Goal: Information Seeking & Learning: Check status

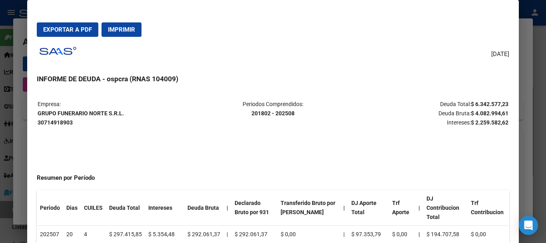
click at [0, 77] on div at bounding box center [273, 121] width 546 height 243
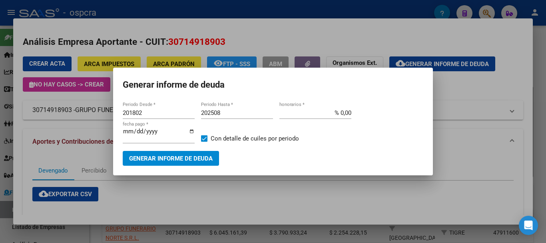
click at [0, 77] on div at bounding box center [273, 121] width 546 height 243
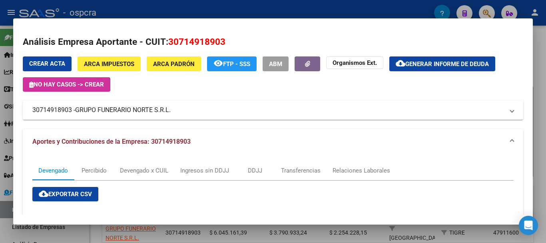
click at [0, 77] on div at bounding box center [273, 121] width 546 height 243
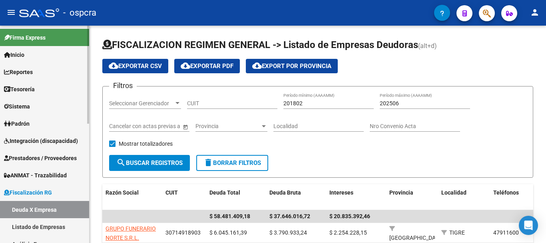
click at [50, 123] on link "Padrón" at bounding box center [44, 123] width 89 height 17
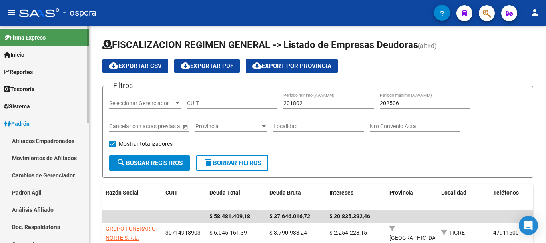
click at [55, 138] on link "Afiliados Empadronados" at bounding box center [44, 140] width 89 height 17
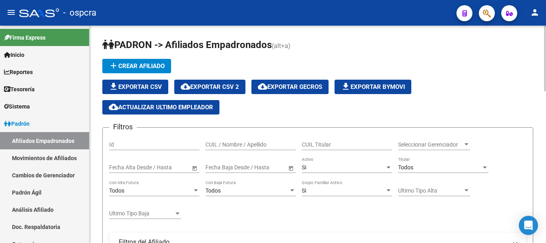
click at [254, 136] on div "CUIL / Nombre / Apellido" at bounding box center [250, 142] width 90 height 16
click at [255, 144] on input "CUIL / Nombre / Apellido" at bounding box center [250, 144] width 90 height 7
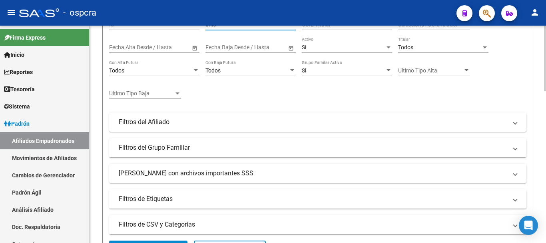
scroll to position [160, 0]
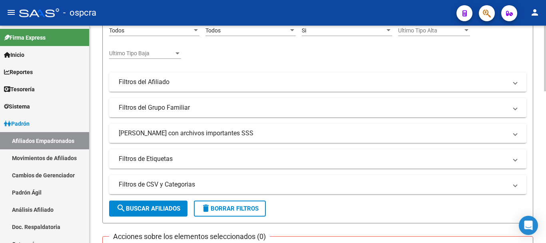
type input "ohlo"
click at [151, 207] on span "search Buscar Afiliados" at bounding box center [148, 208] width 64 height 7
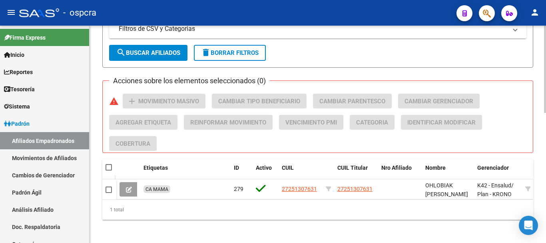
scroll to position [324, 0]
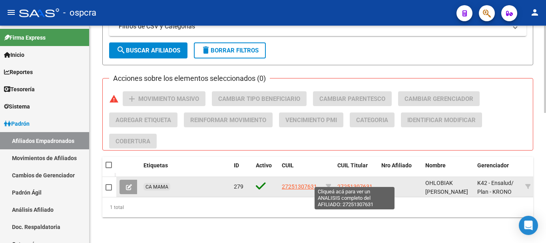
click at [354, 183] on span "27251307631" at bounding box center [354, 186] width 35 height 6
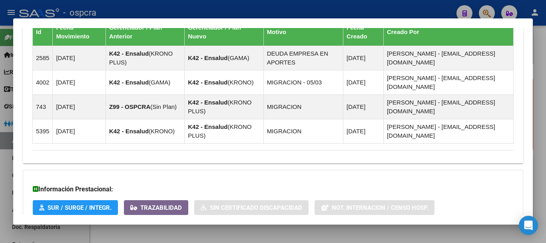
scroll to position [529, 0]
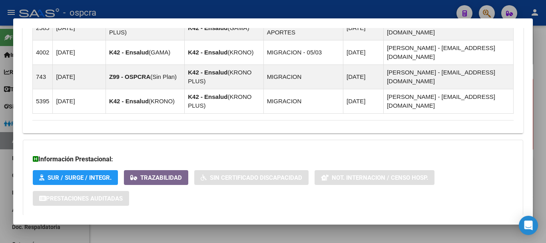
click at [130, 227] on span "Aportes y Contribuciones del Afiliado: 27251307631" at bounding box center [119, 231] width 150 height 8
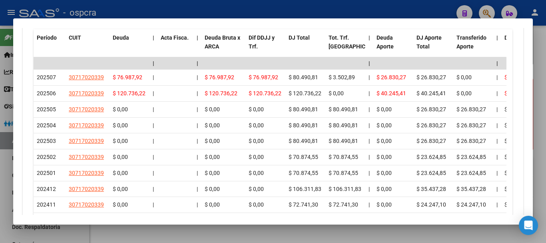
scroll to position [845, 0]
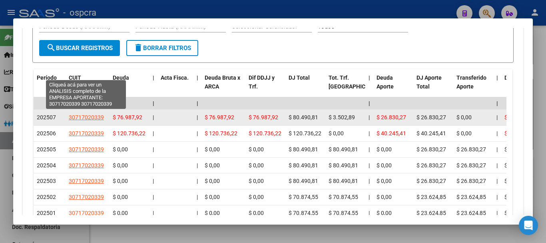
click at [81, 114] on span "30717020339" at bounding box center [86, 117] width 35 height 6
type textarea "30717020339"
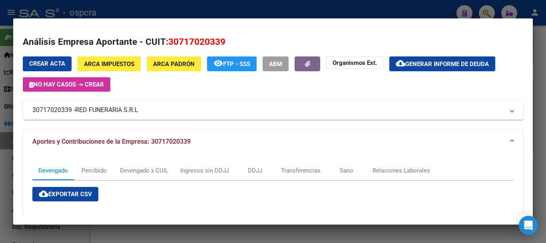
click at [76, 114] on mat-panel-title "30717020339 - RED FUNERARIA S.R.L" at bounding box center [268, 110] width 472 height 10
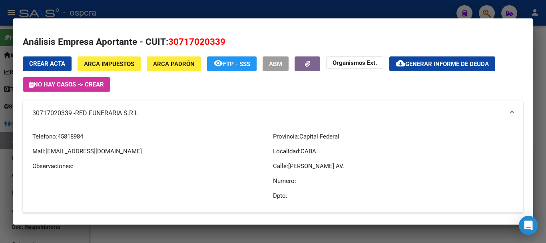
drag, startPoint x: 48, startPoint y: 152, endPoint x: 151, endPoint y: 152, distance: 103.9
click at [151, 152] on p "Mail: [EMAIL_ADDRESS][DOMAIN_NAME]" at bounding box center [152, 151] width 241 height 9
click at [423, 60] on span "Generar informe de deuda" at bounding box center [447, 63] width 84 height 7
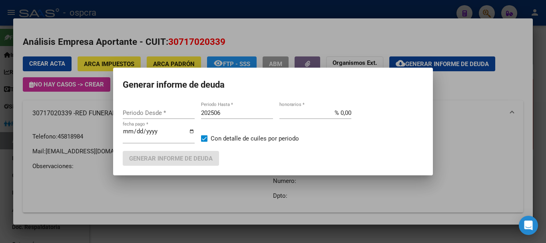
type input "201802"
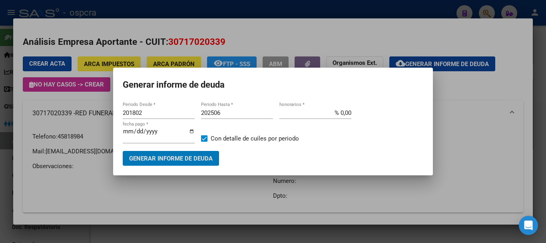
click at [231, 113] on input "202506" at bounding box center [237, 112] width 72 height 7
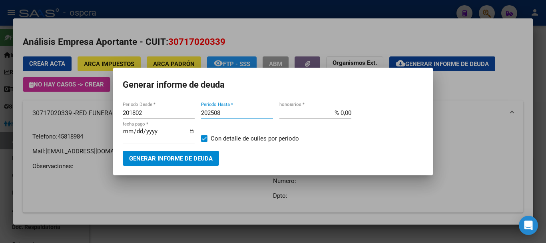
type input "202508"
click at [196, 151] on button "Generar informe de deuda" at bounding box center [171, 158] width 96 height 15
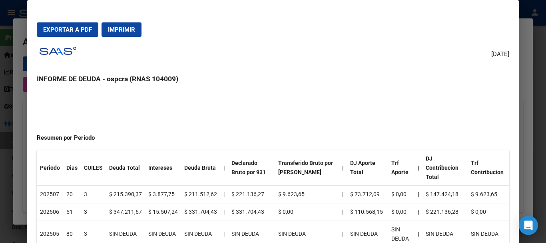
scroll to position [0, 0]
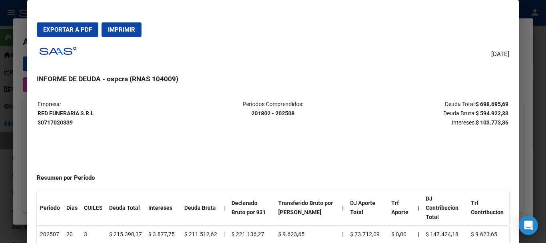
click at [5, 115] on div at bounding box center [273, 121] width 546 height 243
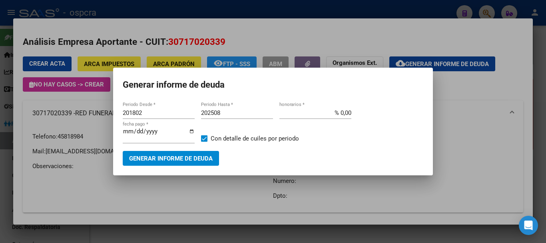
click at [4, 114] on div at bounding box center [273, 121] width 546 height 243
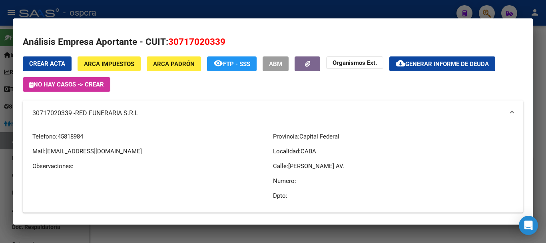
click at [4, 114] on div at bounding box center [273, 121] width 546 height 243
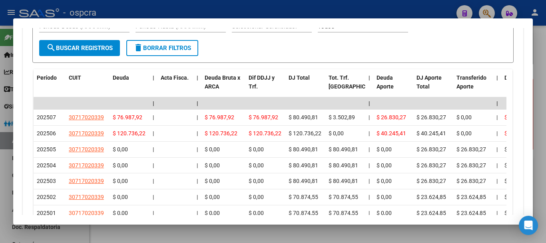
click at [0, 90] on div at bounding box center [273, 121] width 546 height 243
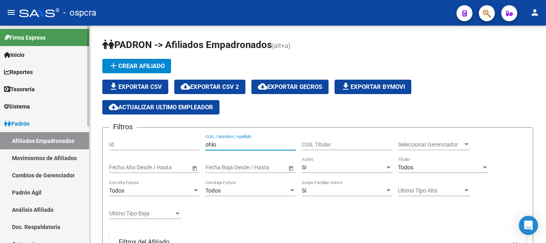
drag, startPoint x: 239, startPoint y: 147, endPoint x: 1, endPoint y: 95, distance: 243.9
click at [0, 104] on mat-sidenav-container "Firma Express Inicio Instructivos Contacto OS Reportes Ingresos Devengados Anál…" at bounding box center [273, 134] width 546 height 217
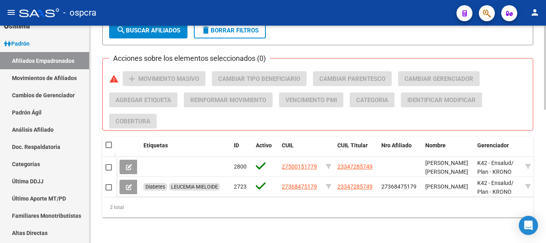
scroll to position [344, 0]
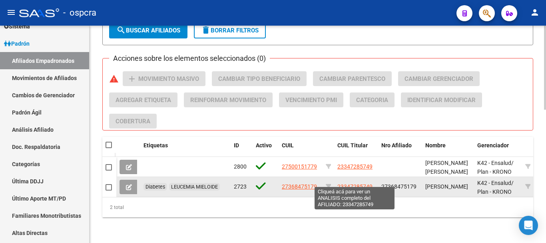
type input "[PERSON_NAME]"
click at [345, 183] on span "23347285749" at bounding box center [354, 186] width 35 height 6
type textarea "23347285749"
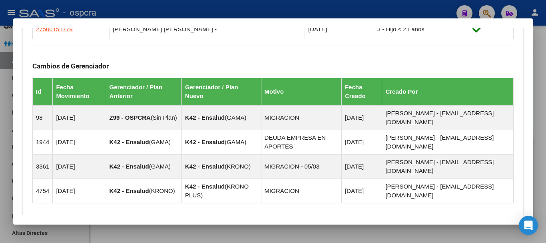
scroll to position [584, 0]
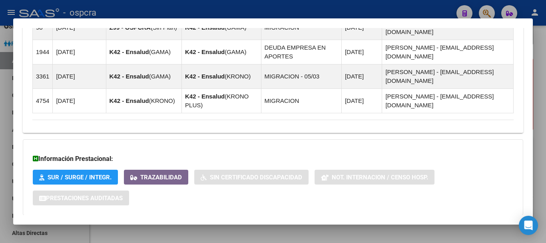
click at [140, 221] on mat-expansion-panel-header "Aportes y Contribuciones del Afiliado: 23347285749" at bounding box center [273, 230] width 500 height 19
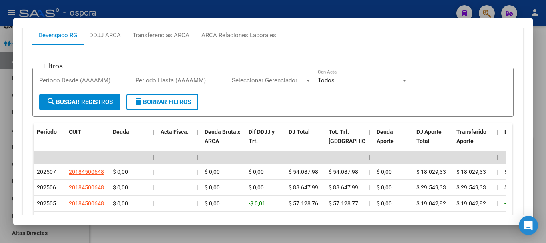
scroll to position [864, 0]
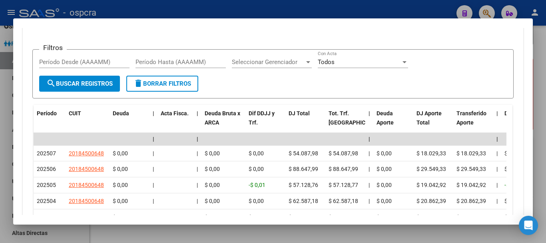
click at [0, 110] on div at bounding box center [273, 121] width 546 height 243
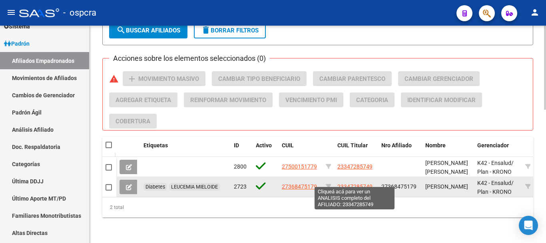
click at [352, 183] on span "23347285749" at bounding box center [354, 186] width 35 height 6
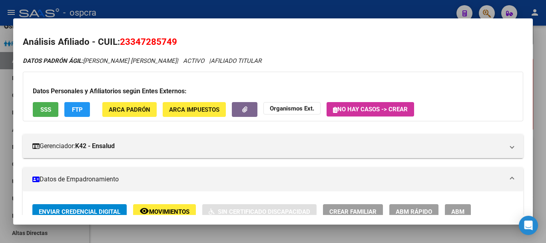
click at [42, 108] on span "SSS" at bounding box center [45, 109] width 11 height 7
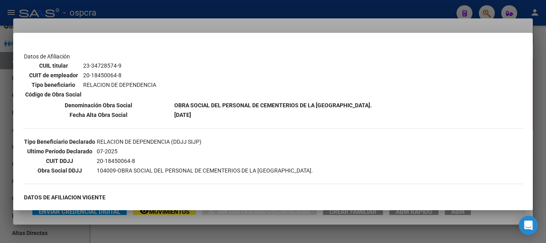
scroll to position [120, 0]
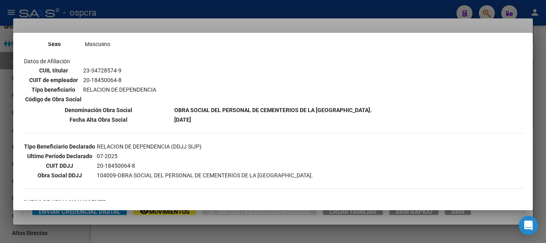
click at [0, 145] on div at bounding box center [273, 121] width 546 height 243
